Goal: Task Accomplishment & Management: Use online tool/utility

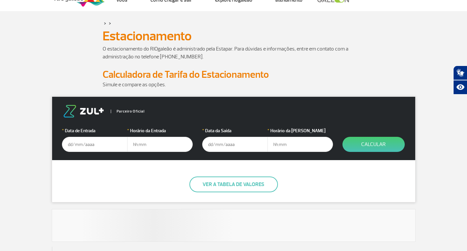
scroll to position [33, 0]
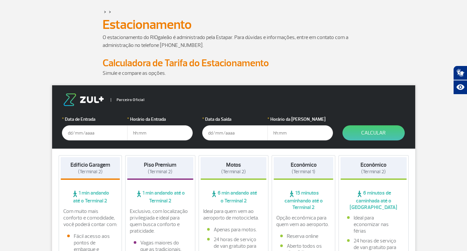
click at [79, 134] on input "text" at bounding box center [95, 132] width 66 height 15
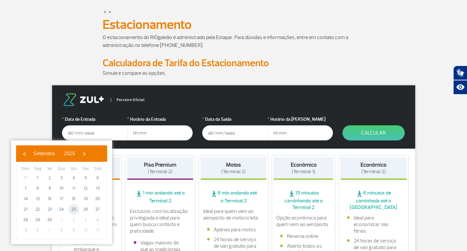
click at [73, 208] on span "25" at bounding box center [74, 209] width 10 height 10
type input "[DATE]"
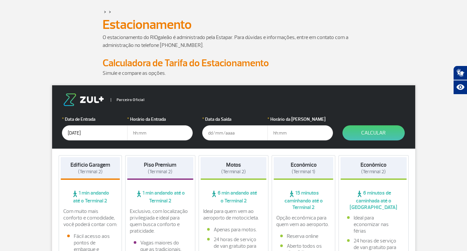
click at [139, 133] on input "text" at bounding box center [160, 132] width 66 height 15
click at [133, 135] on input "text" at bounding box center [160, 132] width 66 height 15
type input "11:00"
click at [207, 133] on input "text" at bounding box center [235, 132] width 66 height 15
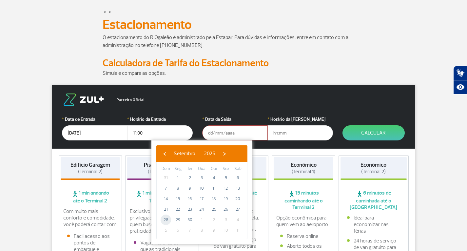
click at [166, 218] on span "28" at bounding box center [166, 219] width 10 height 10
type input "[DATE]"
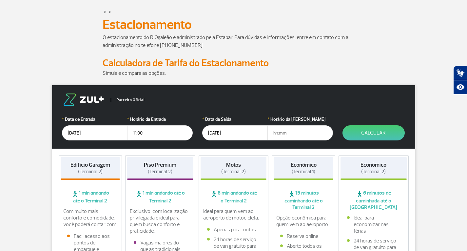
click at [274, 132] on input "text" at bounding box center [300, 132] width 66 height 15
type input "20:00"
click at [357, 128] on button "Calcular" at bounding box center [374, 132] width 62 height 15
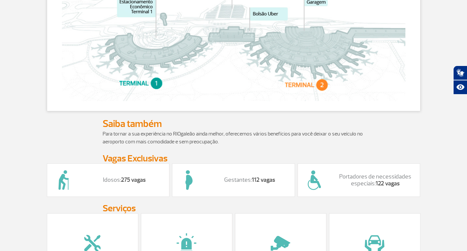
scroll to position [393, 0]
